Goal: Information Seeking & Learning: Learn about a topic

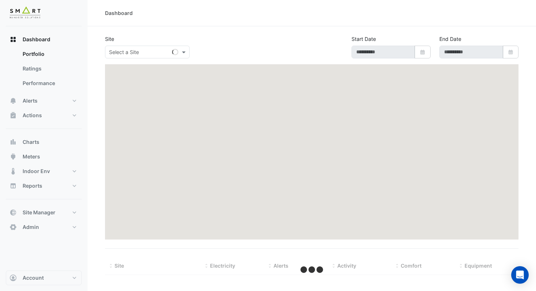
type input "**********"
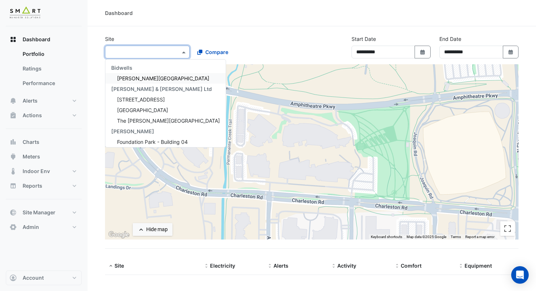
click at [168, 52] on input "text" at bounding box center [140, 52] width 62 height 8
click at [152, 99] on span "[STREET_ADDRESS]" at bounding box center [141, 99] width 48 height 6
select select "***"
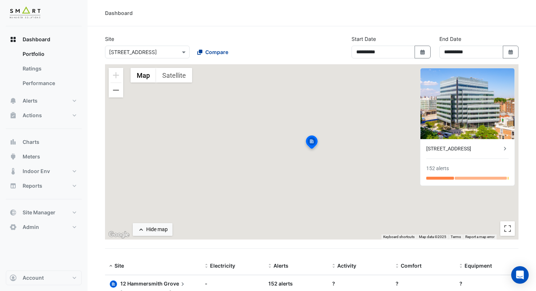
click at [213, 52] on span "Compare" at bounding box center [216, 52] width 23 height 8
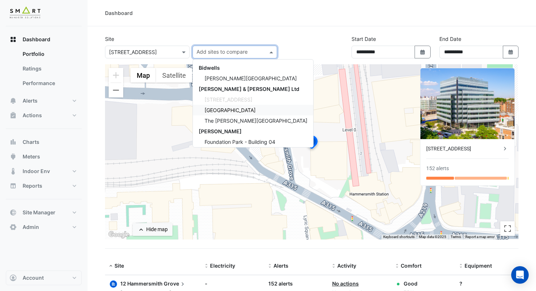
click at [222, 110] on span "Thames Tower" at bounding box center [230, 110] width 51 height 6
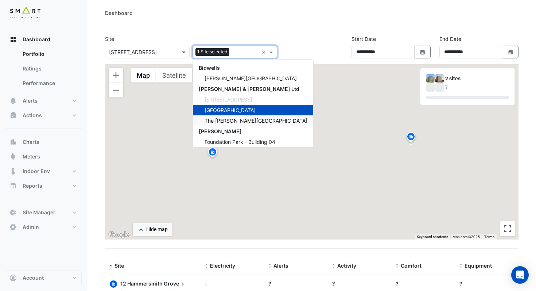
click at [222, 120] on span "The Porter Building" at bounding box center [256, 120] width 103 height 6
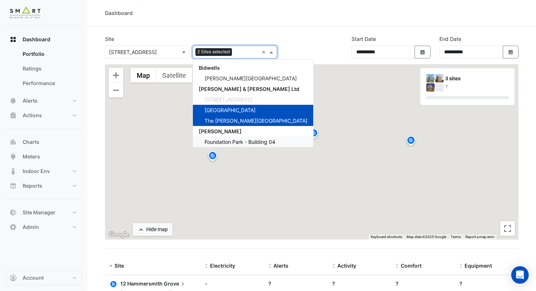
click at [227, 140] on span "Foundation Park - Building 04" at bounding box center [240, 142] width 71 height 6
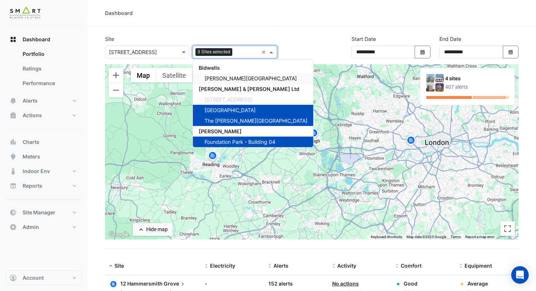
click at [238, 78] on span "[PERSON_NAME][GEOGRAPHIC_DATA]" at bounding box center [251, 78] width 92 height 6
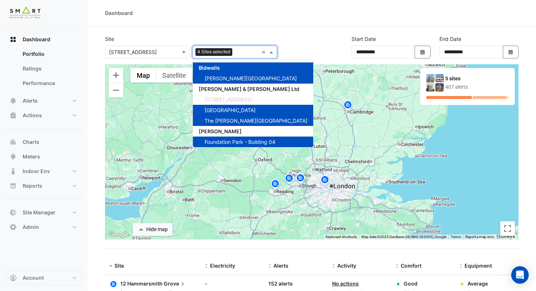
click at [314, 43] on div "**********" at bounding box center [312, 49] width 422 height 29
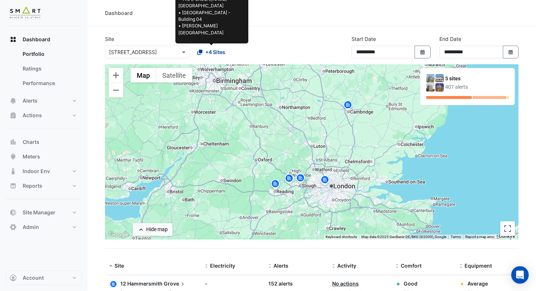
click at [221, 52] on span "+4 Sites" at bounding box center [215, 52] width 20 height 8
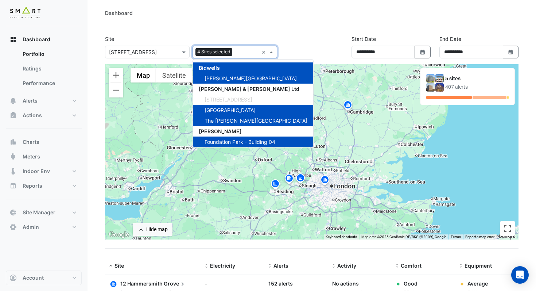
click at [243, 140] on span "Foundation Park - Building 04" at bounding box center [240, 142] width 71 height 6
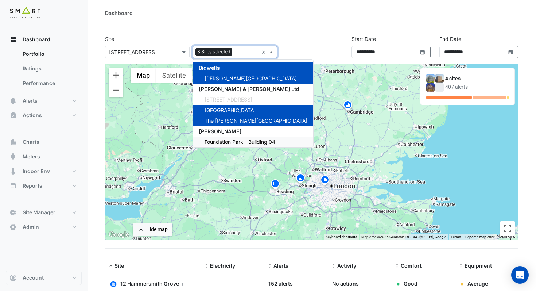
click at [243, 140] on span "Foundation Park - Building 04" at bounding box center [240, 142] width 71 height 6
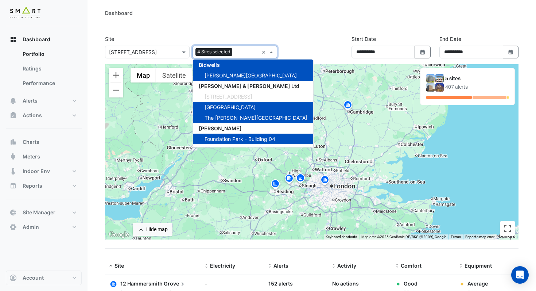
scroll to position [11, 0]
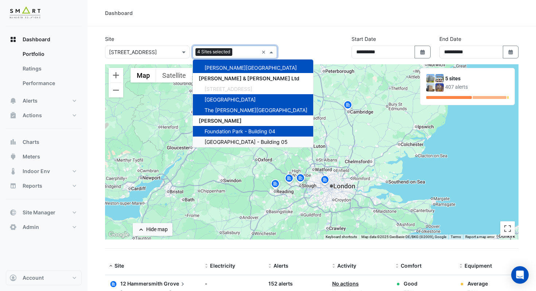
click at [246, 140] on span "Foundation Park - Building 05" at bounding box center [246, 142] width 83 height 6
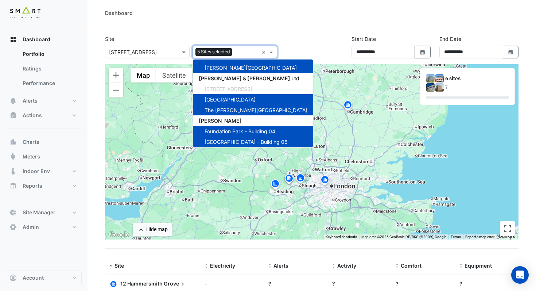
scroll to position [21, 0]
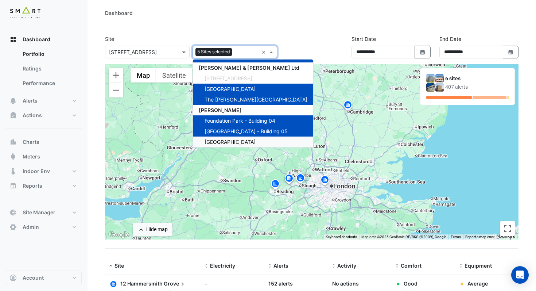
click at [222, 145] on div "Marble Arch Place" at bounding box center [253, 141] width 120 height 11
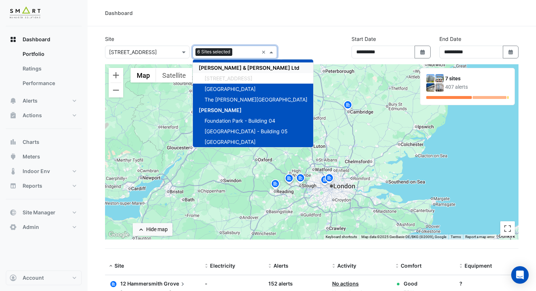
click at [308, 43] on div "**********" at bounding box center [312, 49] width 422 height 29
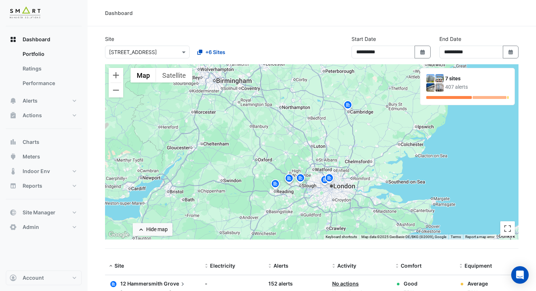
drag, startPoint x: 534, startPoint y: 65, endPoint x: 532, endPoint y: 99, distance: 33.6
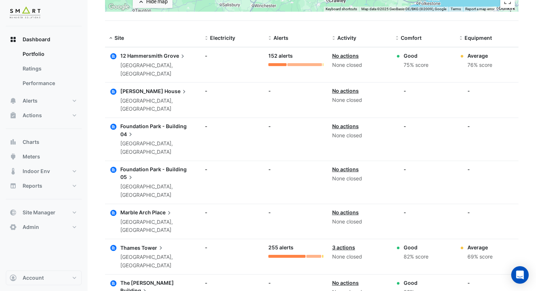
scroll to position [230, 0]
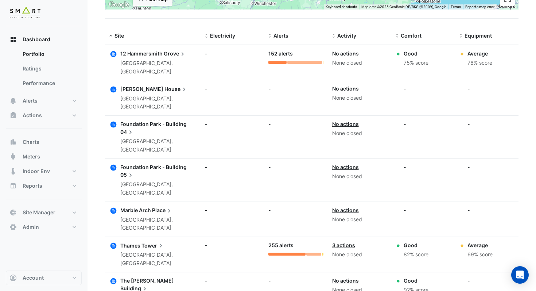
click at [284, 34] on span "Alerts" at bounding box center [280, 35] width 15 height 6
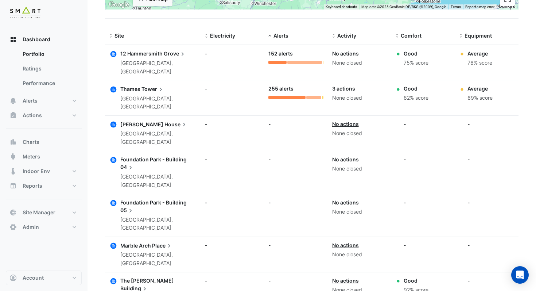
click at [284, 34] on span "Alerts" at bounding box center [280, 35] width 15 height 6
click at [412, 36] on span "Comfort" at bounding box center [411, 35] width 21 height 6
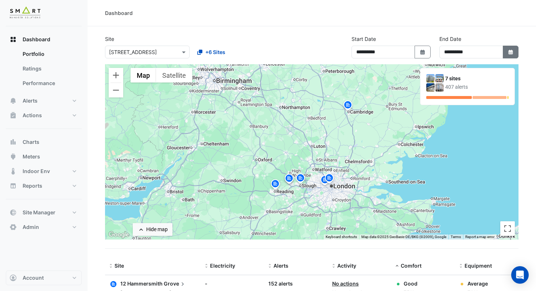
click at [510, 49] on fa-icon "Select Date" at bounding box center [510, 52] width 7 height 6
select select "*"
select select "****"
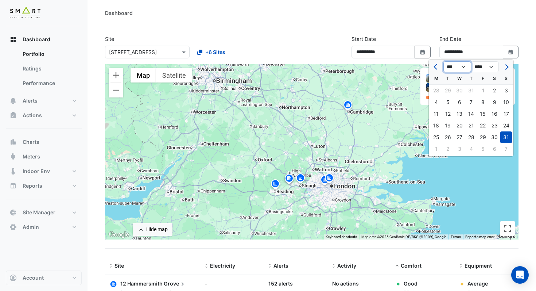
click at [465, 67] on select "*** *** *** *** *** *** *** *** *** *** *** ***" at bounding box center [457, 66] width 28 height 11
select select "**"
click at [443, 61] on select "*** *** *** *** *** *** *** *** *** *** *** ***" at bounding box center [457, 66] width 28 height 11
click at [495, 105] on div "11" at bounding box center [495, 102] width 12 height 12
type input "**********"
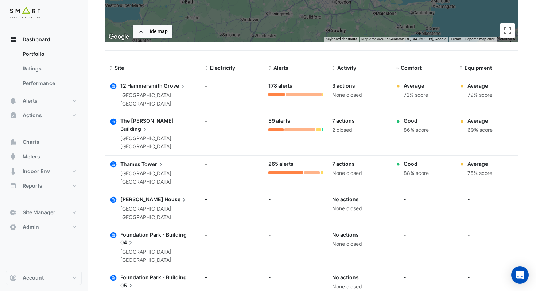
scroll to position [197, 0]
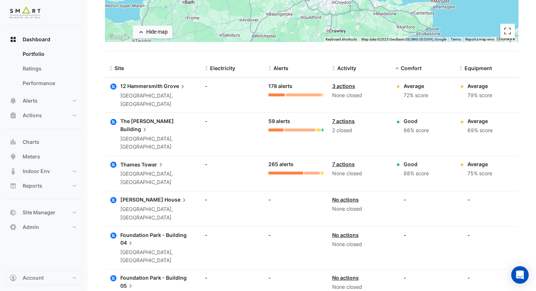
click at [344, 118] on link "7 actions" at bounding box center [343, 121] width 23 height 6
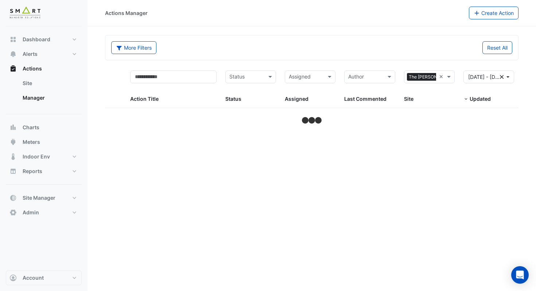
select select "***"
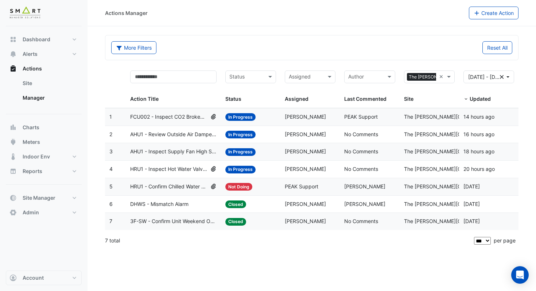
click at [182, 152] on span "AHU1 - Inspect Supply Fan High Speed" at bounding box center [173, 151] width 86 height 8
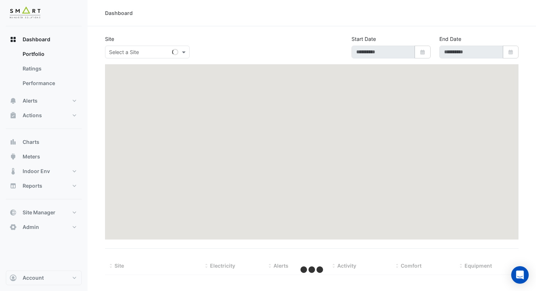
type input "**********"
select select "***"
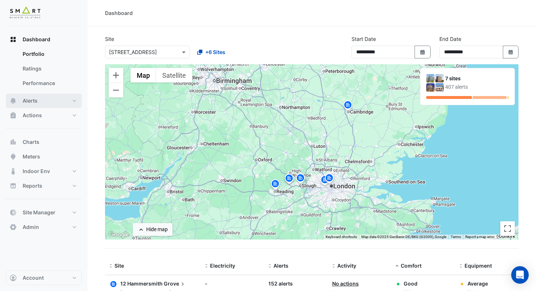
click at [31, 100] on span "Alerts" at bounding box center [30, 100] width 15 height 7
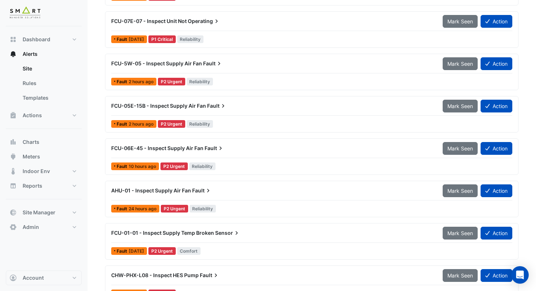
scroll to position [212, 0]
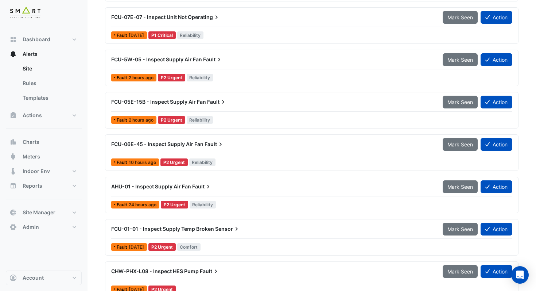
click at [202, 188] on span "Fault" at bounding box center [202, 186] width 20 height 7
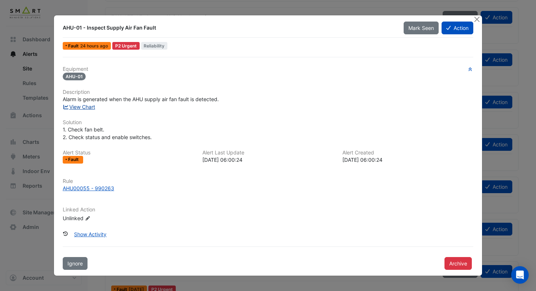
click at [89, 106] on link "View Chart" at bounding box center [79, 107] width 32 height 6
click at [475, 21] on button "Close" at bounding box center [477, 19] width 8 height 8
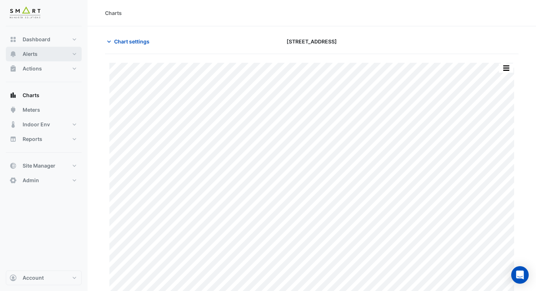
click at [38, 51] on button "Alerts" at bounding box center [44, 54] width 76 height 15
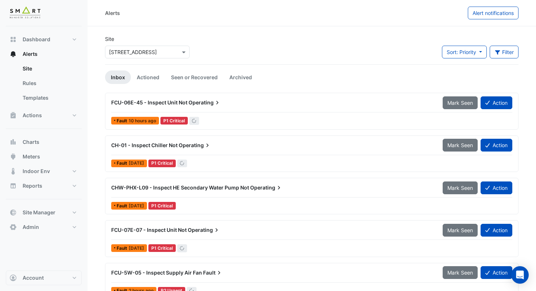
click at [129, 53] on input "text" at bounding box center [140, 52] width 62 height 8
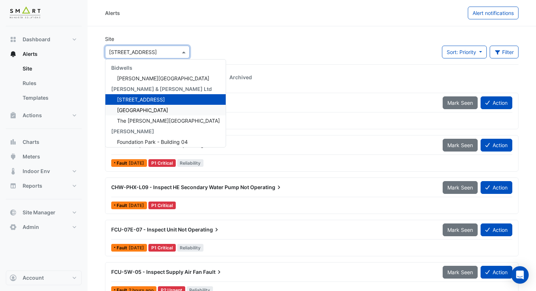
click at [136, 111] on span "Thames Tower" at bounding box center [142, 110] width 51 height 6
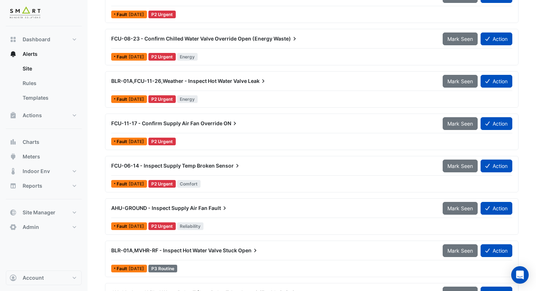
scroll to position [6842, 0]
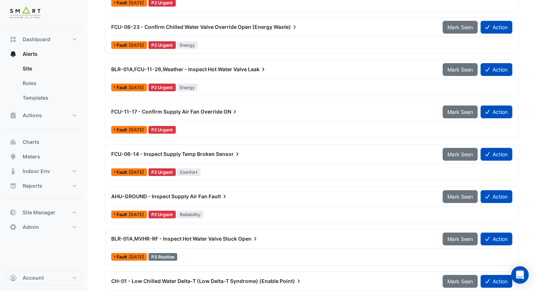
click at [209, 71] on span "BLR-01A,FCU-11-26,Weather - Inspect Hot Water Valve" at bounding box center [179, 69] width 136 height 6
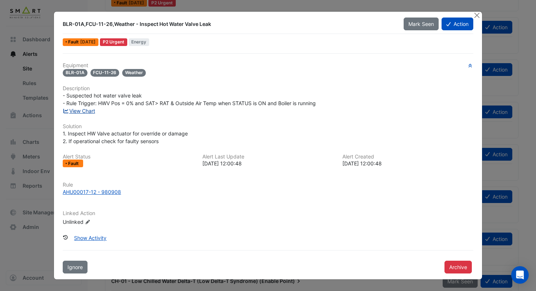
click at [86, 111] on link "View Chart" at bounding box center [79, 111] width 32 height 6
click at [477, 17] on button "Close" at bounding box center [477, 16] width 8 height 8
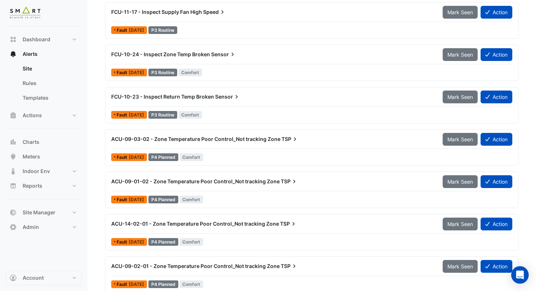
scroll to position [7414, 0]
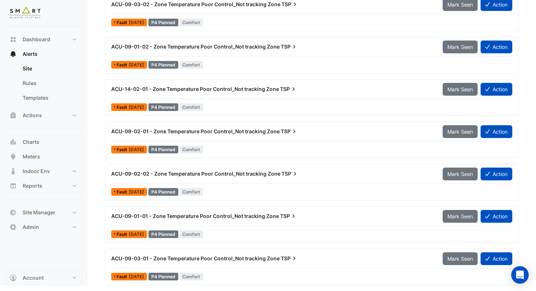
click at [254, 219] on div "ACU-09-01-01 - Zone Temperature Poor Control_Not tracking Zone TSP" at bounding box center [272, 215] width 323 height 7
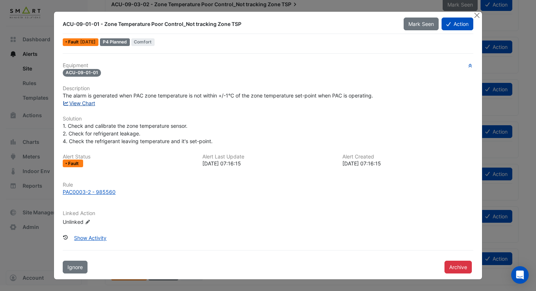
click at [84, 104] on link "View Chart" at bounding box center [79, 103] width 32 height 6
click at [459, 27] on button "Action" at bounding box center [457, 23] width 32 height 13
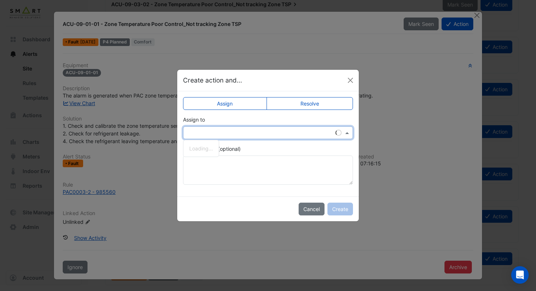
click at [276, 136] on input "text" at bounding box center [260, 133] width 147 height 8
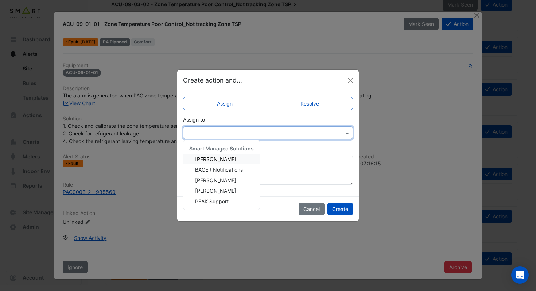
click at [231, 160] on div "Adrien Jaboin" at bounding box center [221, 158] width 76 height 11
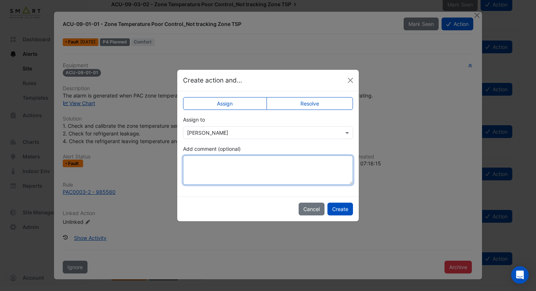
click at [221, 165] on textarea "Add comment (optional)" at bounding box center [268, 169] width 170 height 29
click at [266, 162] on textarea "**********" at bounding box center [268, 169] width 170 height 29
click at [317, 180] on textarea "**********" at bounding box center [268, 169] width 170 height 29
click at [265, 162] on textarea "**********" at bounding box center [268, 169] width 170 height 29
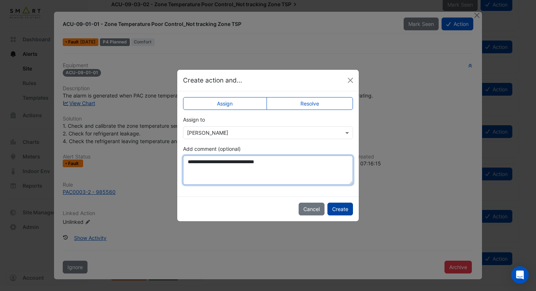
type textarea "**********"
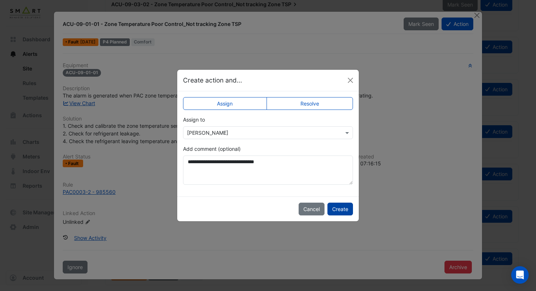
click at [340, 211] on button "Create" at bounding box center [340, 208] width 26 height 13
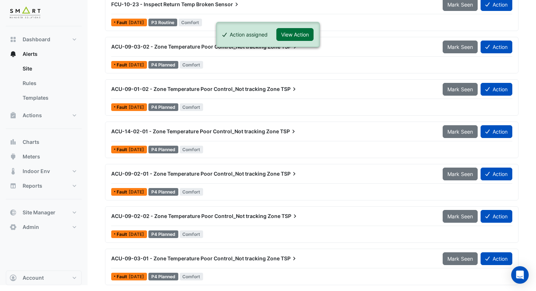
click at [297, 34] on button "View Action" at bounding box center [294, 34] width 37 height 13
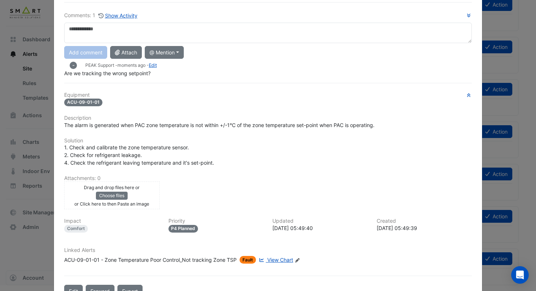
scroll to position [69, 0]
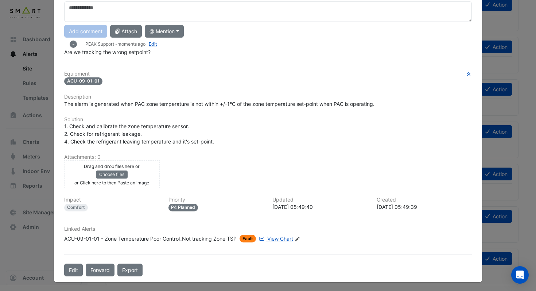
click at [299, 238] on icon at bounding box center [297, 239] width 4 height 4
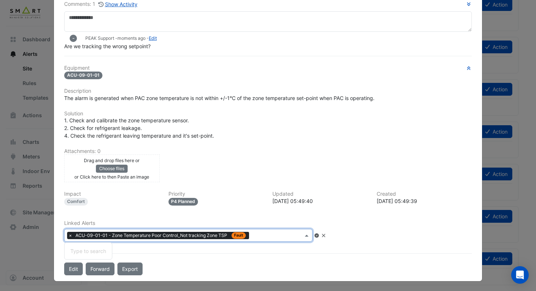
click at [273, 235] on input "text" at bounding box center [277, 236] width 51 height 8
type input "********"
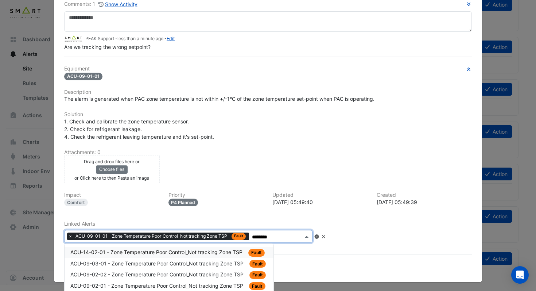
click at [191, 252] on span "ACU-14-02-01 - Zone Temperature Poor Control_Not tracking Zone TSP" at bounding box center [157, 252] width 174 height 6
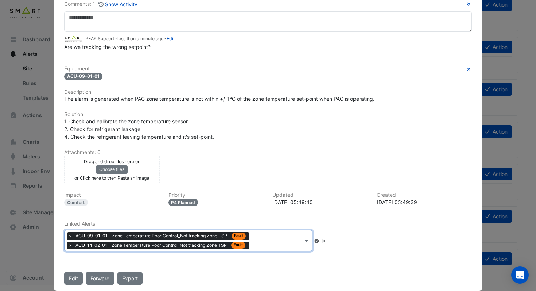
click at [266, 244] on div at bounding box center [277, 241] width 52 height 9
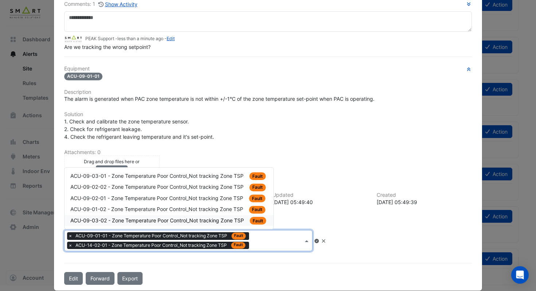
click at [223, 219] on span "ACU-09-03-02 - Zone Temperature Poor Control_Not tracking Zone TSP" at bounding box center [157, 220] width 175 height 6
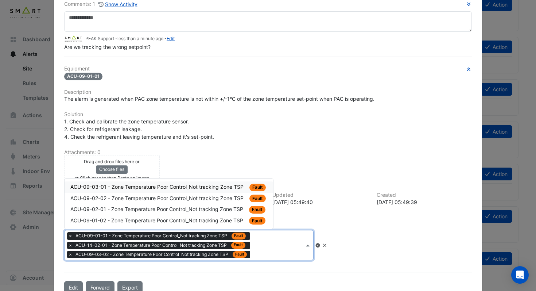
click at [264, 245] on input "text" at bounding box center [278, 246] width 51 height 8
click at [226, 216] on div "ACU-09-01-02 - Zone Temperature Poor Control_Not tracking Zone TSP Fault" at bounding box center [168, 220] width 197 height 8
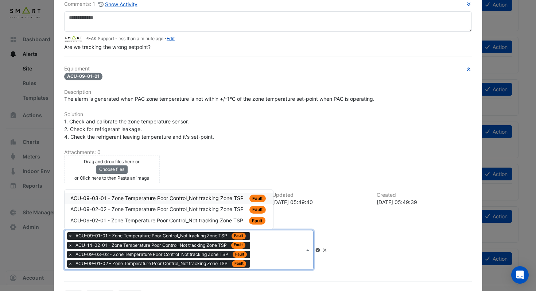
click at [268, 248] on input "text" at bounding box center [278, 250] width 51 height 8
click at [240, 217] on span "ACU-09-02-01 - Zone Temperature Poor Control_Not tracking Zone TSP" at bounding box center [157, 220] width 174 height 6
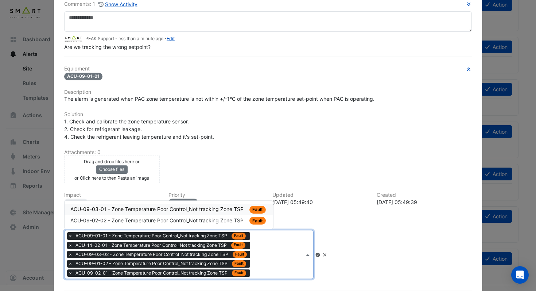
click at [270, 251] on input "text" at bounding box center [278, 255] width 51 height 8
click at [236, 217] on span "ACU-09-02-02 - Zone Temperature Poor Control_Not tracking Zone TSP" at bounding box center [157, 220] width 175 height 6
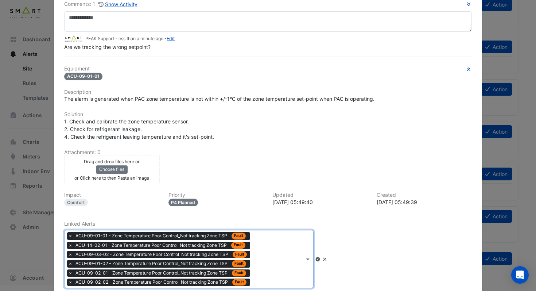
click at [272, 254] on div "× ACU-09-01-01 - Zone Temperature Poor Control_Not tracking Zone TSP Fault × AC…" at bounding box center [185, 258] width 240 height 57
click at [237, 219] on span "ACU-09-03-01 - Zone Temperature Poor Control_Not tracking Zone TSP" at bounding box center [157, 220] width 175 height 6
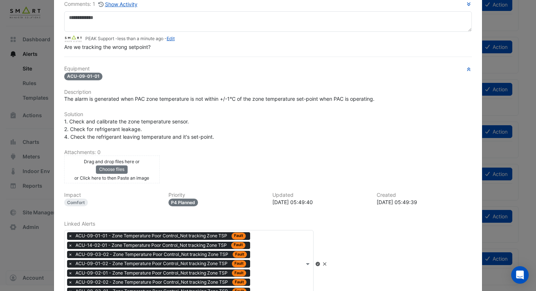
click at [320, 262] on icon at bounding box center [317, 263] width 4 height 4
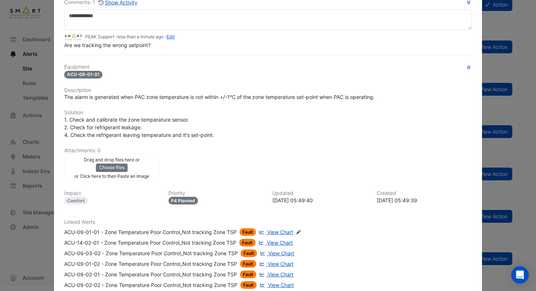
scroll to position [0, 0]
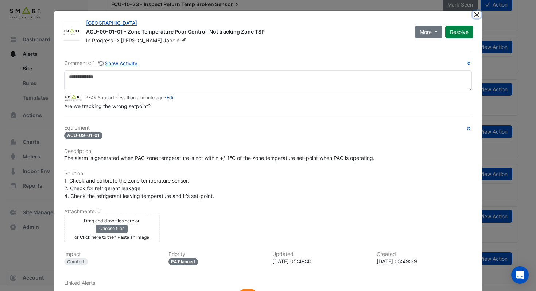
click at [478, 16] on button "Close" at bounding box center [477, 15] width 8 height 8
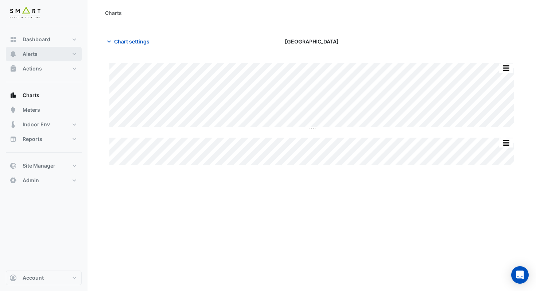
click at [46, 57] on button "Alerts" at bounding box center [44, 54] width 76 height 15
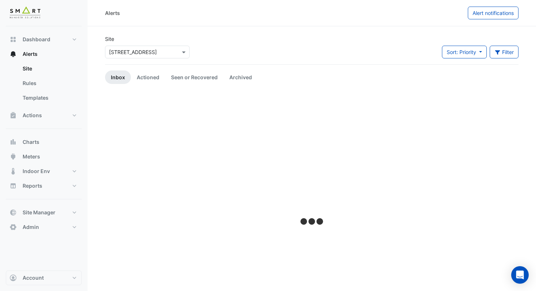
click at [136, 55] on input "text" at bounding box center [140, 52] width 62 height 8
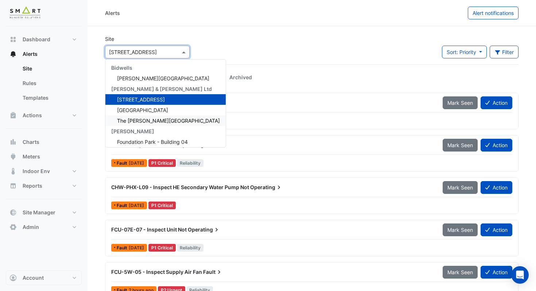
click at [135, 120] on span "The Porter Building" at bounding box center [168, 120] width 103 height 6
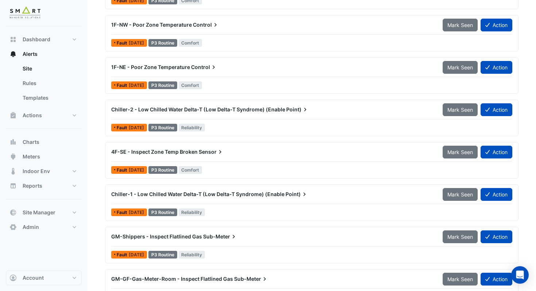
scroll to position [292, 0]
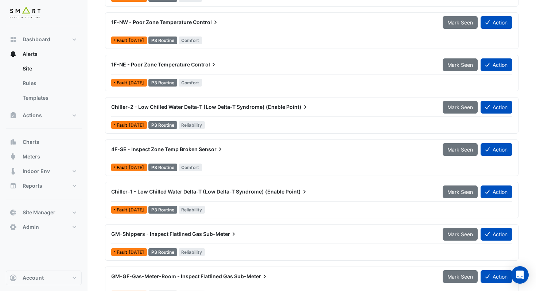
click at [238, 109] on span "Chiller-2 - Low Chilled Water Delta-T (Low Delta-T Syndrome) (Enable" at bounding box center [198, 107] width 174 height 6
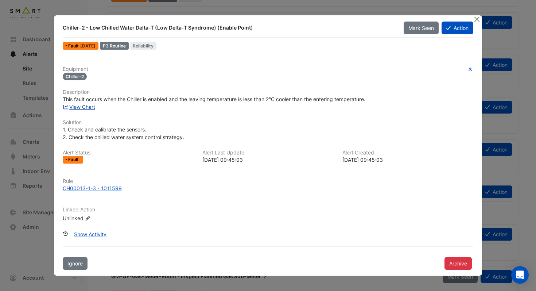
click at [86, 105] on link "View Chart" at bounding box center [79, 107] width 32 height 6
click at [475, 21] on button "Close" at bounding box center [477, 19] width 8 height 8
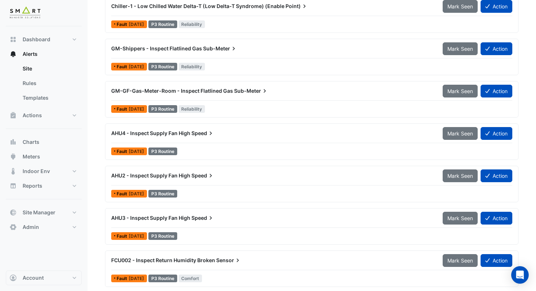
scroll to position [479, 0]
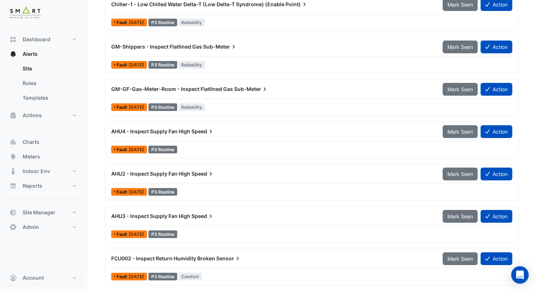
click at [209, 131] on icon at bounding box center [210, 131] width 7 height 7
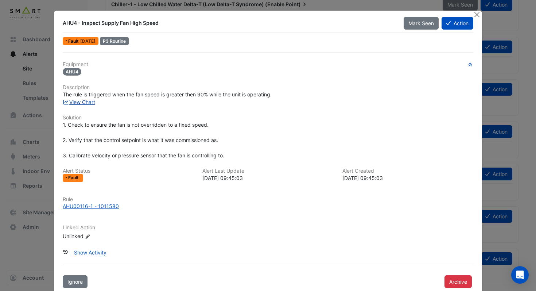
click at [85, 102] on link "View Chart" at bounding box center [79, 102] width 32 height 6
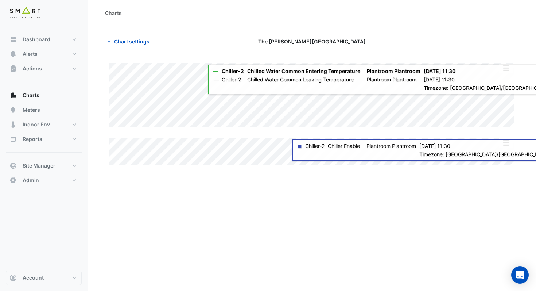
type input "**********"
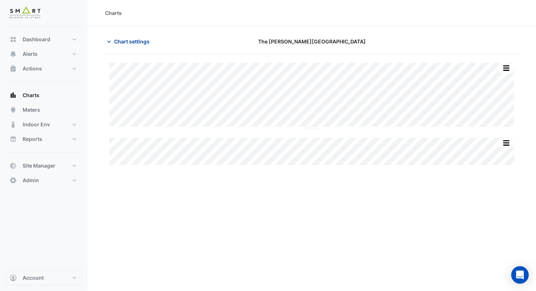
click at [139, 40] on span "Chart settings" at bounding box center [131, 42] width 35 height 8
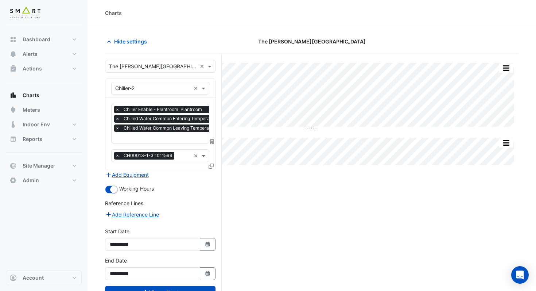
scroll to position [0, 4]
click at [171, 139] on input "text" at bounding box center [190, 138] width 156 height 8
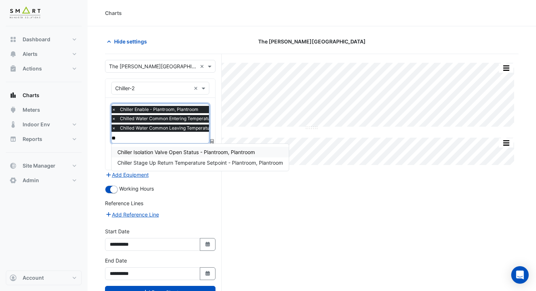
type input "***"
click at [188, 153] on span "Chiller Isolation Valve Open Status - Plantroom, Plantroom" at bounding box center [185, 152] width 137 height 6
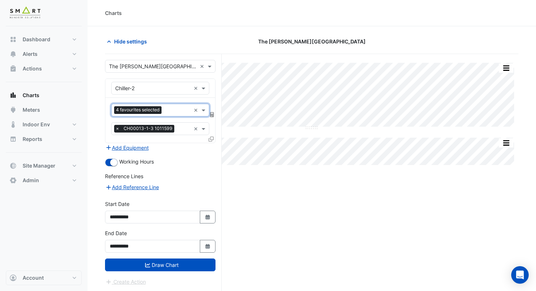
scroll to position [0, 0]
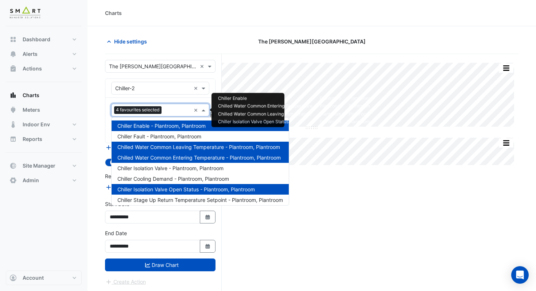
click at [178, 109] on input "text" at bounding box center [177, 111] width 26 height 8
click at [175, 177] on span "Chiller Cooling Demand - Plantroom, Plantroom" at bounding box center [173, 178] width 112 height 6
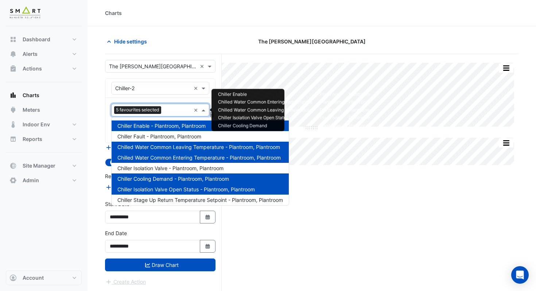
click at [174, 113] on input "text" at bounding box center [177, 111] width 27 height 8
click at [176, 199] on span "Chiller Stage Up Return Temperature Setpoint - Plantroom, Plantroom" at bounding box center [200, 199] width 166 height 6
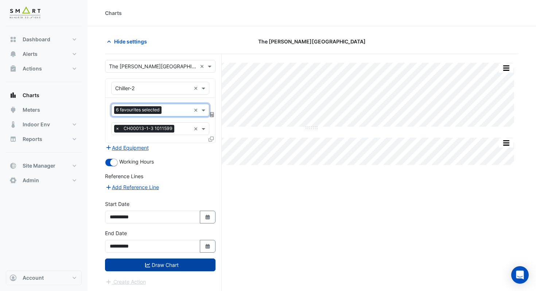
click at [177, 267] on button "Draw Chart" at bounding box center [160, 264] width 110 height 13
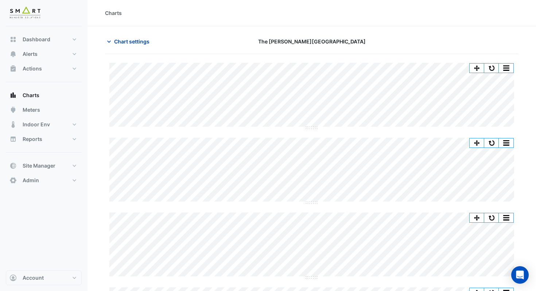
click at [145, 44] on span "Chart settings" at bounding box center [131, 42] width 35 height 8
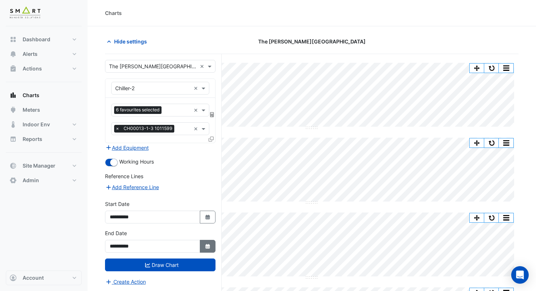
click at [208, 246] on icon "button" at bounding box center [207, 246] width 4 height 5
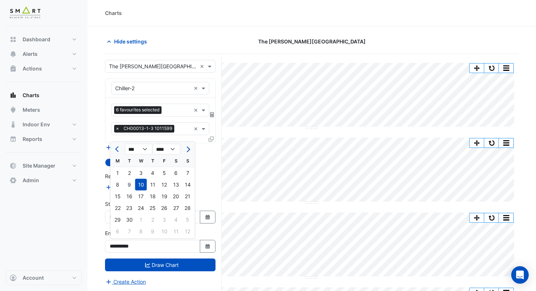
click at [188, 150] on span "Next month" at bounding box center [186, 148] width 5 height 5
select select "**"
click at [166, 189] on div "10" at bounding box center [165, 185] width 12 height 12
type input "**********"
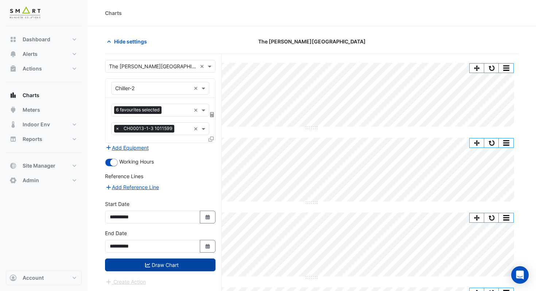
click at [177, 264] on button "Draw Chart" at bounding box center [160, 264] width 110 height 13
